Goal: Task Accomplishment & Management: Use online tool/utility

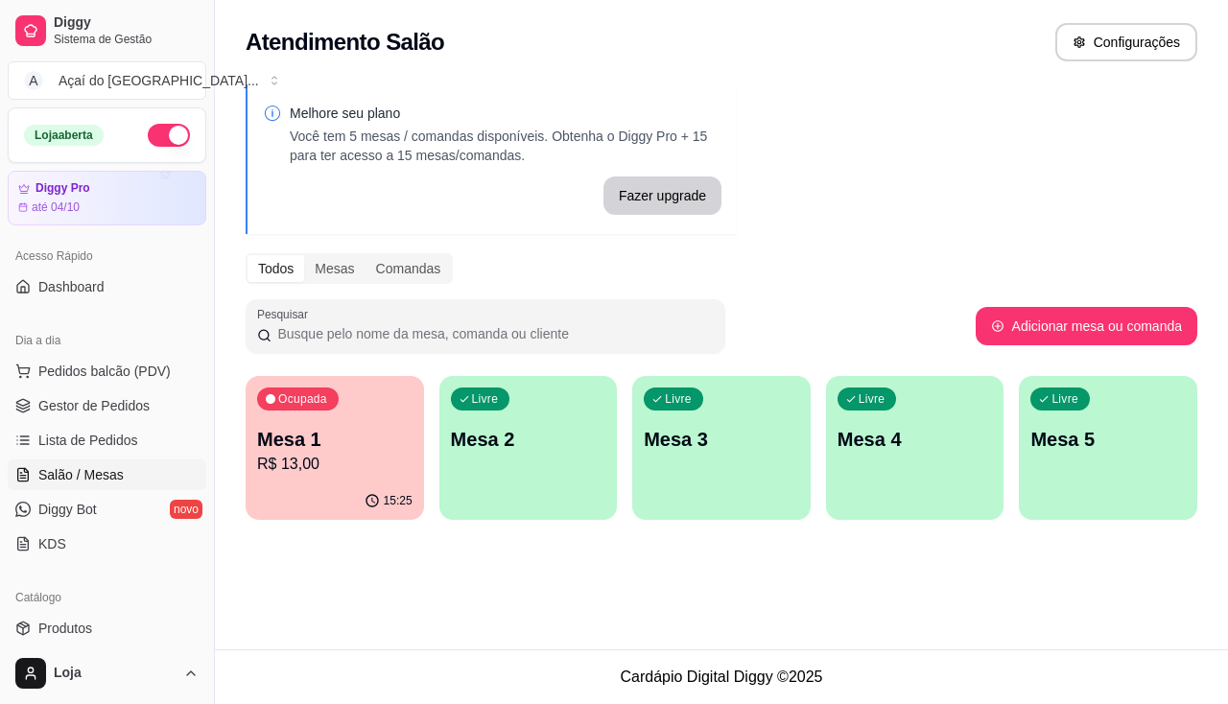
click at [343, 505] on div "15:25" at bounding box center [335, 501] width 178 height 37
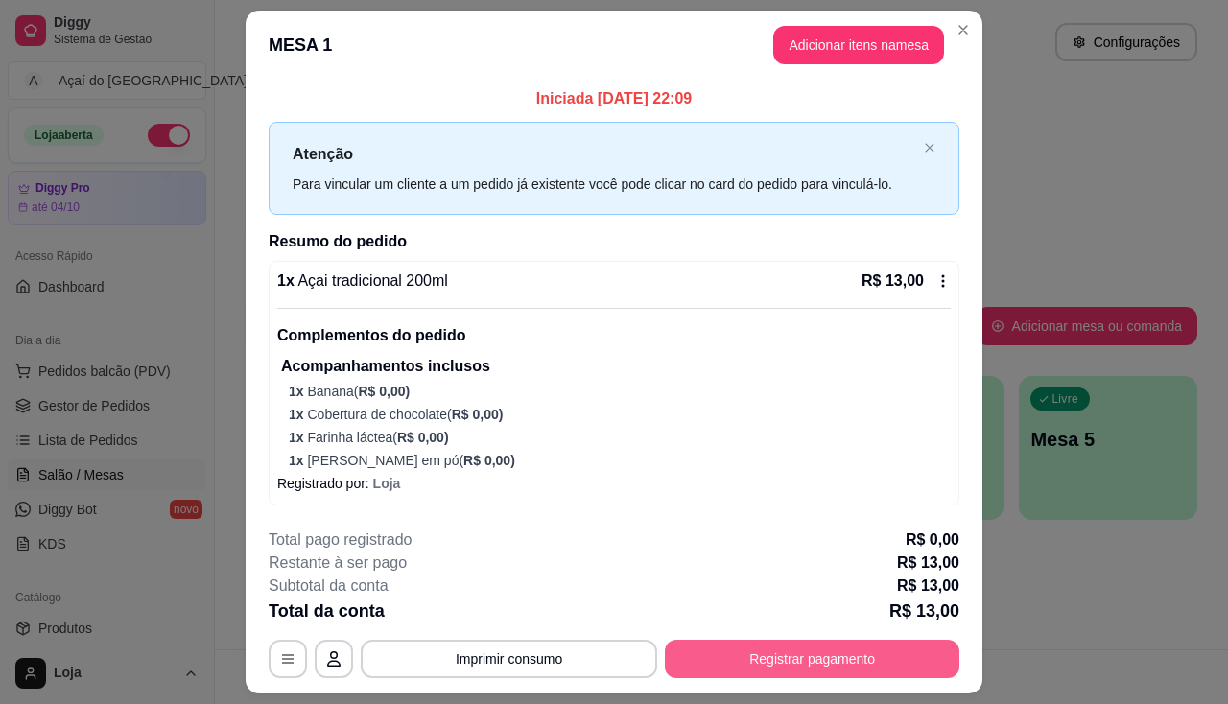
click at [739, 666] on button "Registrar pagamento" at bounding box center [812, 659] width 295 height 38
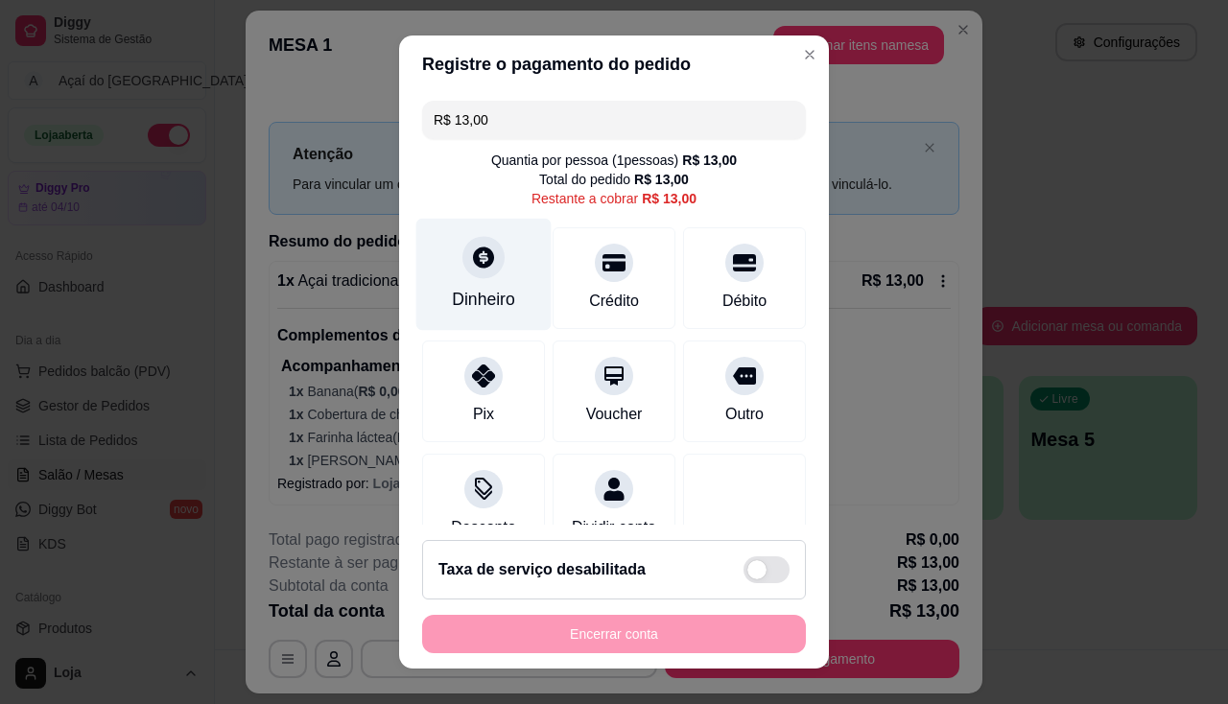
click at [458, 313] on div "Dinheiro" at bounding box center [483, 274] width 135 height 112
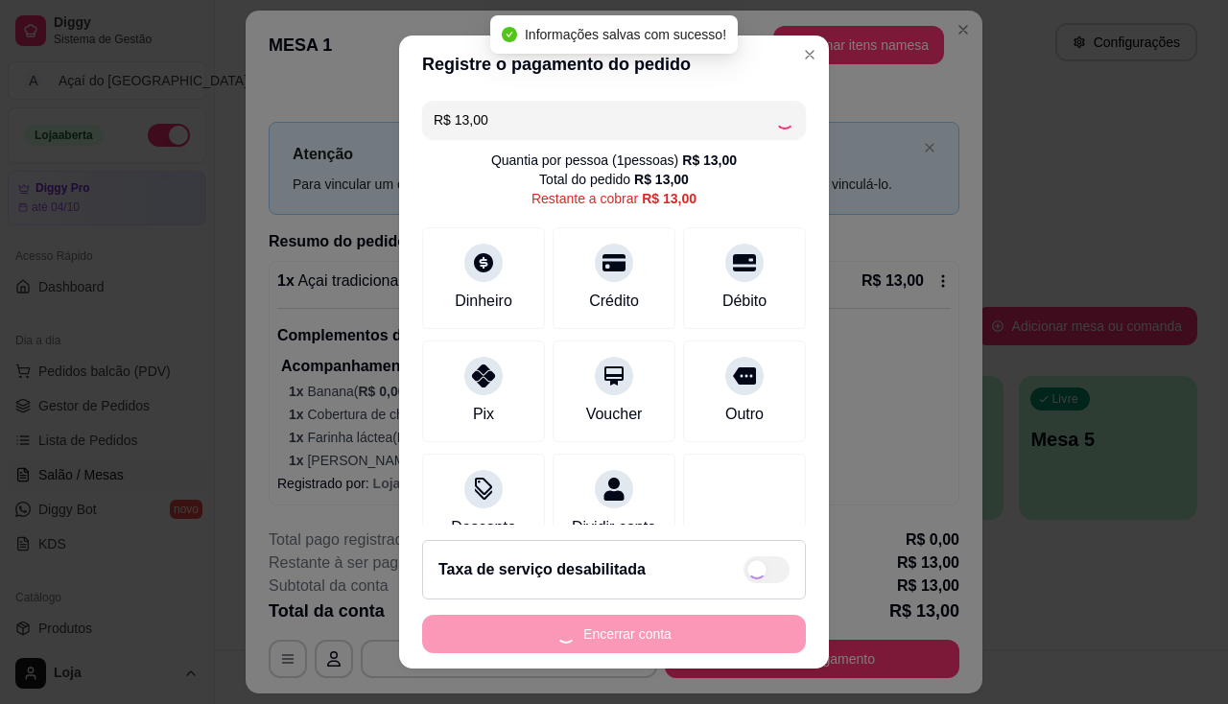
type input "R$ 0,00"
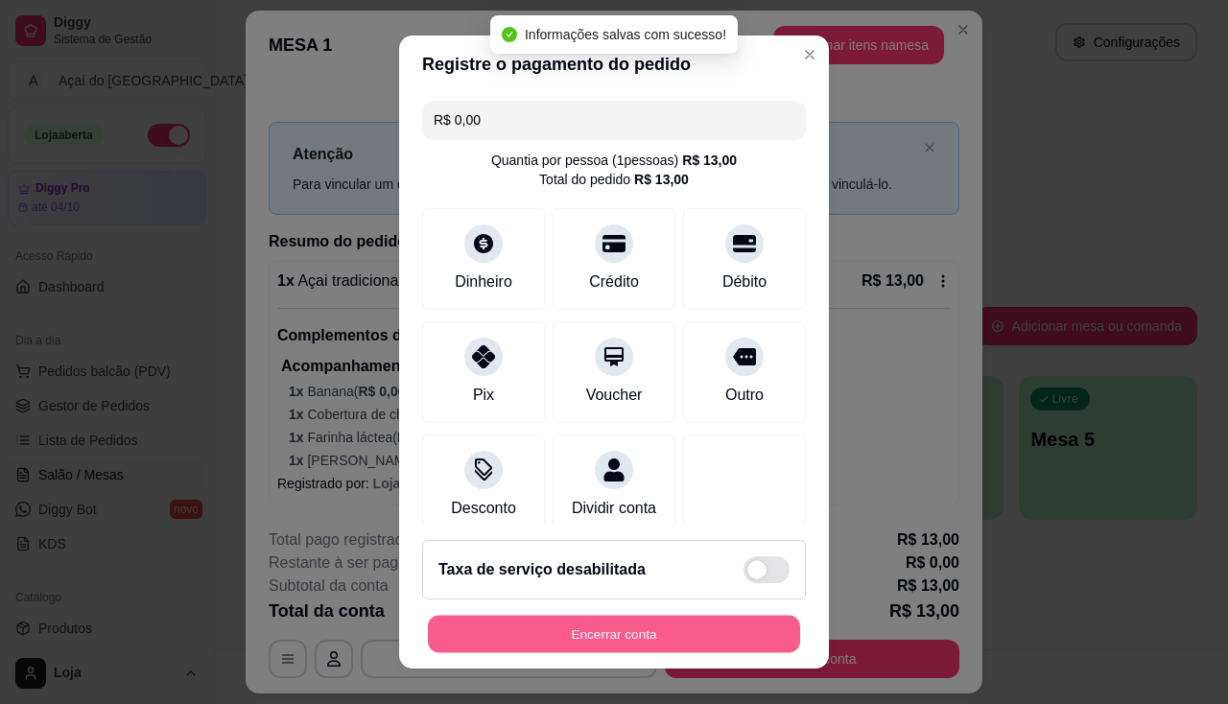
click at [661, 626] on button "Encerrar conta" at bounding box center [614, 634] width 372 height 37
click at [661, 626] on div "Encerrar conta" at bounding box center [614, 634] width 384 height 38
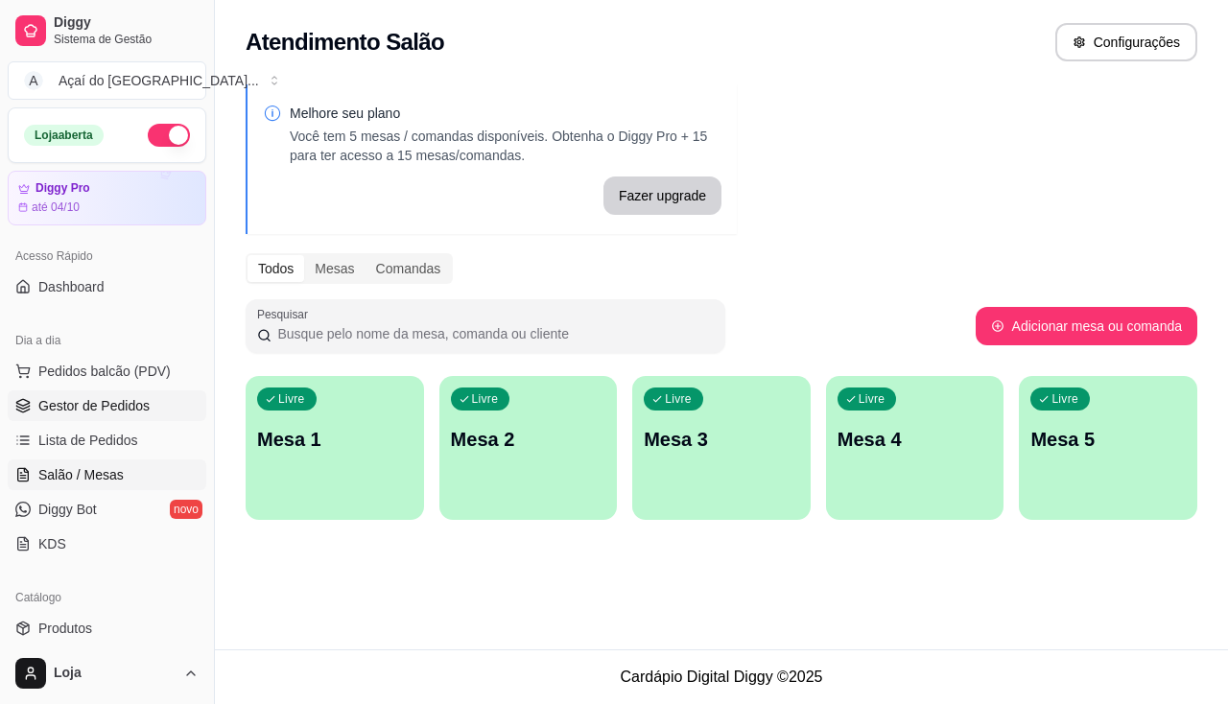
click at [53, 403] on span "Gestor de Pedidos" at bounding box center [93, 405] width 111 height 19
click at [127, 458] on ul "Pedidos balcão (PDV) Gestor de Pedidos Lista de Pedidos Salão / Mesas Diggy Bot…" at bounding box center [107, 457] width 199 height 203
